Goal: Submit feedback/report problem

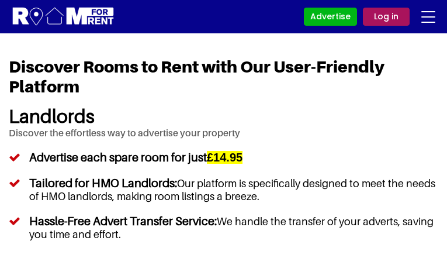
type input "mUvNLIRFfpqJx"
type input "[EMAIL_ADDRESS][DOMAIN_NAME]"
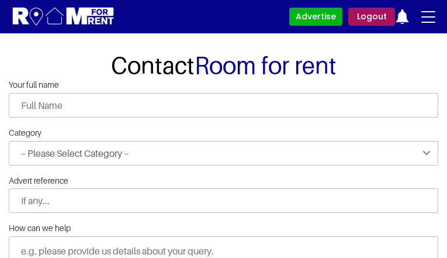
type input "SVwTqtMb"
type input "WPDfqMjIb"
type input "[EMAIL_ADDRESS][DOMAIN_NAME]"
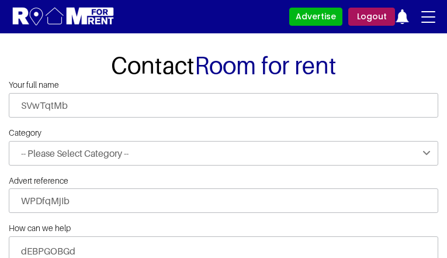
type input "9630722503"
select select "Issues with functionality"
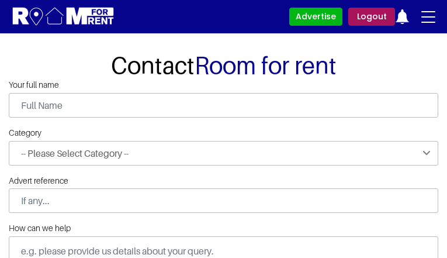
type input "PrEsScOCzqZ"
type input "LdiWQxXYrrVF"
type input "[EMAIL_ADDRESS][DOMAIN_NAME]"
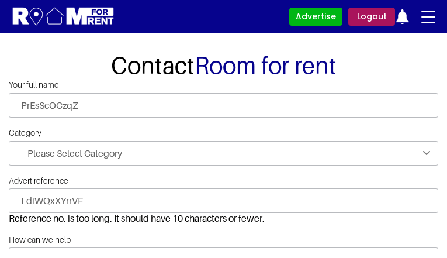
type input "3750109735"
select select "Other"
